Goal: Obtain resource: Obtain resource

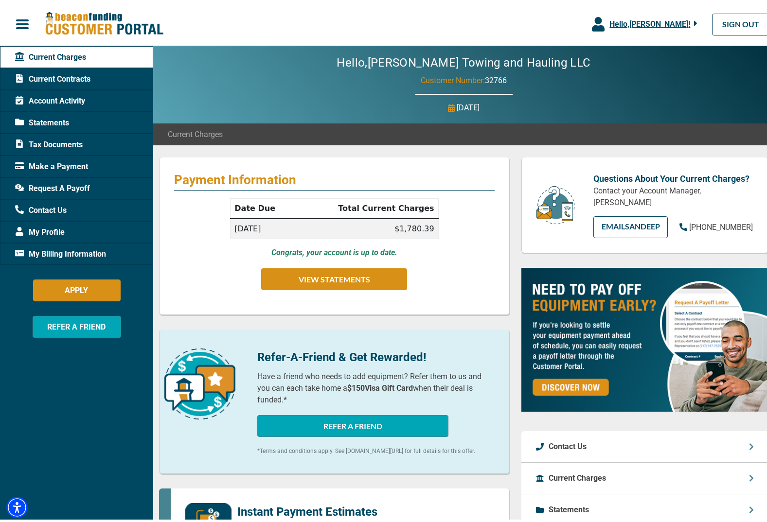
click at [49, 181] on span "Request A Payoff" at bounding box center [52, 186] width 75 height 12
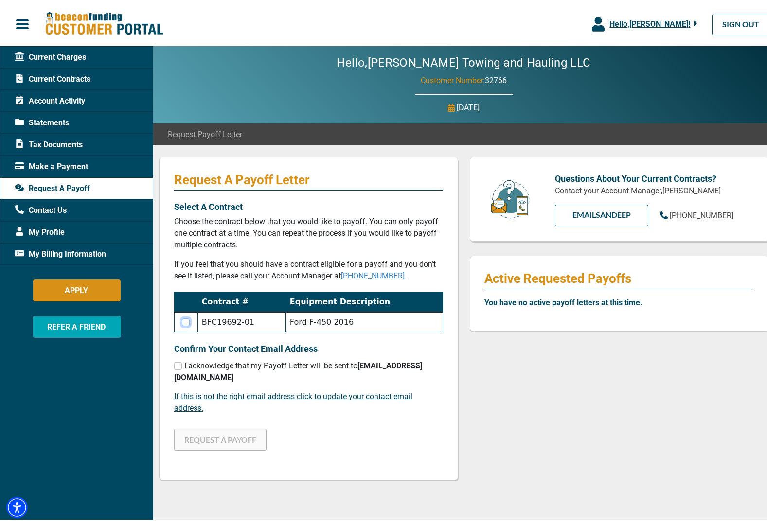
click at [185, 321] on input "checkbox" at bounding box center [186, 320] width 8 height 8
checkbox input "true"
click at [178, 363] on input "checkbox" at bounding box center [178, 364] width 8 height 8
checkbox input "true"
click at [216, 440] on button "REQUEST A PAYOFF" at bounding box center [220, 437] width 92 height 22
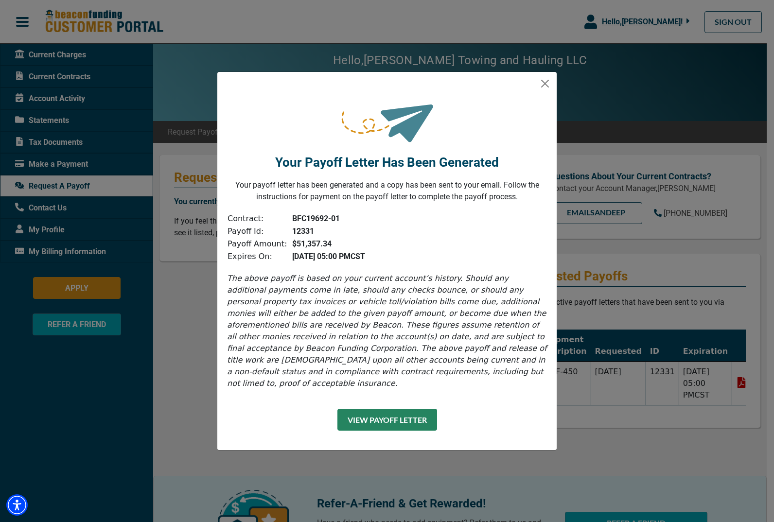
click at [354, 420] on button "View Payoff Letter" at bounding box center [387, 420] width 100 height 22
click at [546, 89] on button "Close" at bounding box center [545, 84] width 16 height 16
